Goal: Browse casually

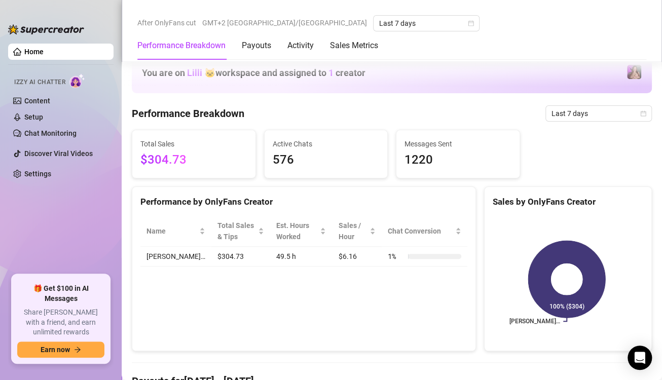
scroll to position [609, 0]
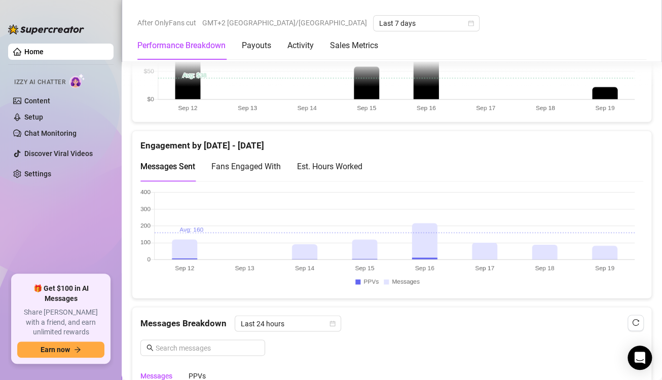
scroll to position [659, 0]
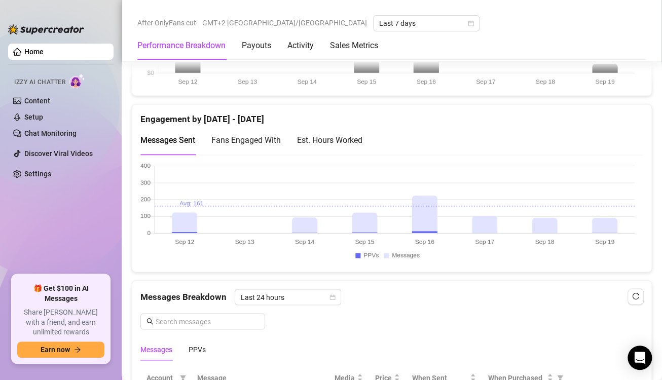
scroll to position [681, 0]
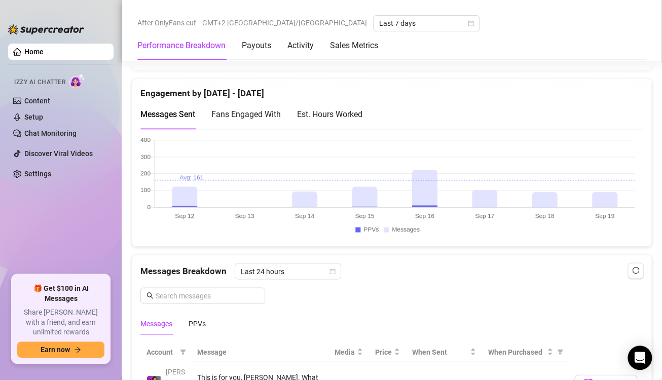
click at [612, 197] on canvas at bounding box center [387, 186] width 495 height 101
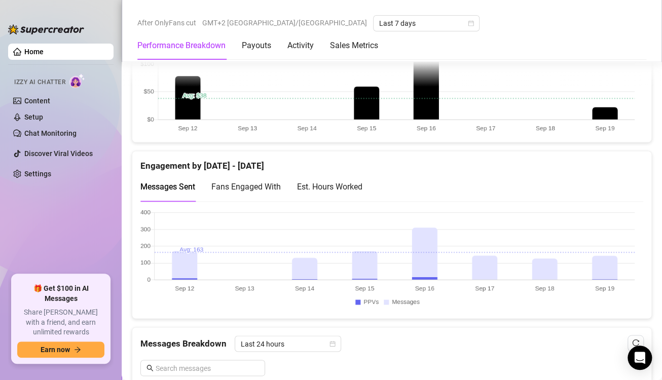
click at [605, 113] on canvas at bounding box center [387, 82] width 495 height 101
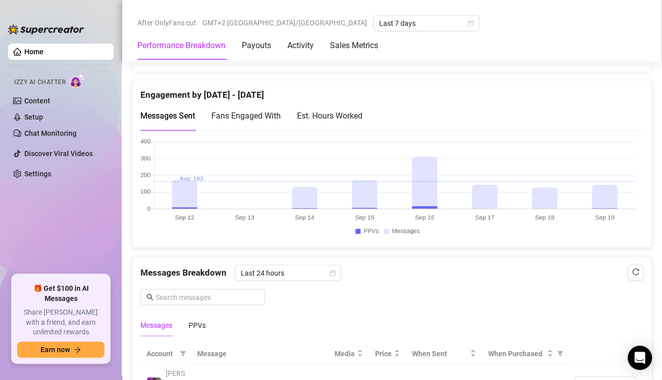
scroll to position [710, 0]
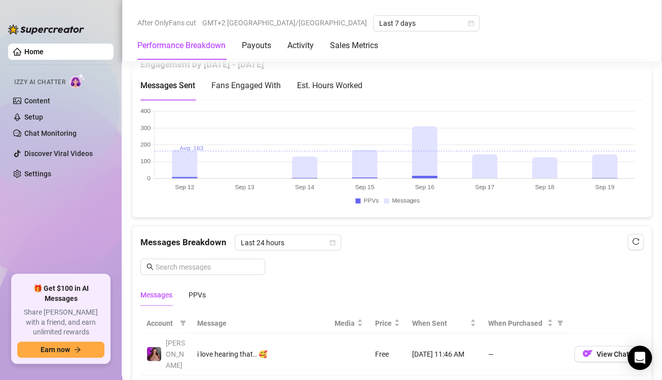
click at [609, 157] on canvas at bounding box center [387, 158] width 495 height 101
